Goal: Task Accomplishment & Management: Complete application form

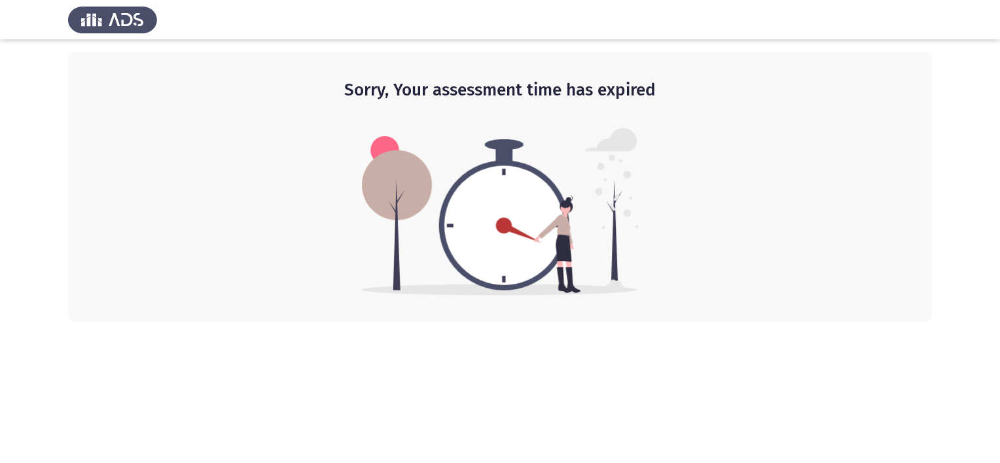
click at [916, 209] on div "Sorry, Your assessment time has expired" at bounding box center [500, 187] width 864 height 270
click at [867, 211] on div "Sorry, Your assessment time has expired" at bounding box center [500, 187] width 864 height 270
